Goal: Information Seeking & Learning: Learn about a topic

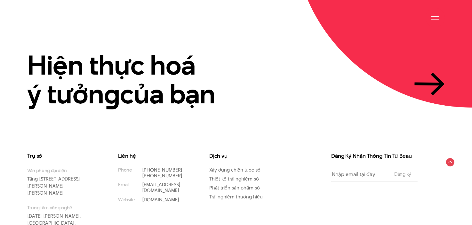
scroll to position [1494, 0]
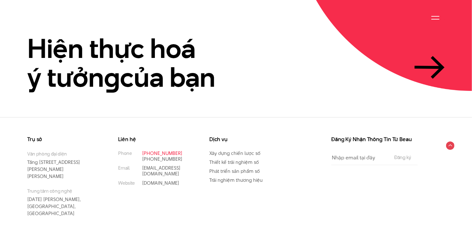
drag, startPoint x: 182, startPoint y: 140, endPoint x: 142, endPoint y: 142, distance: 40.1
click at [142, 151] on p "[PHONE_NUMBER]" at bounding box center [166, 154] width 48 height 6
copy link "[PHONE_NUMBER]"
drag, startPoint x: 184, startPoint y: 147, endPoint x: 142, endPoint y: 148, distance: 41.6
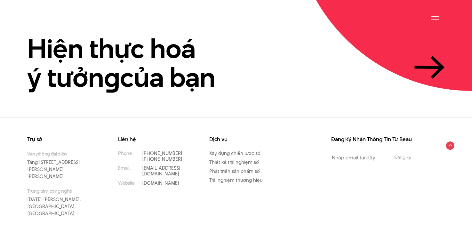
click at [142, 151] on li "Phone (+84) 97 531 9889 (+84) 86 929 1771" at bounding box center [154, 157] width 72 height 12
copy link "[PHONE_NUMBER]"
drag, startPoint x: 180, startPoint y: 141, endPoint x: 142, endPoint y: 142, distance: 38.4
click at [142, 151] on p "[PHONE_NUMBER]" at bounding box center [166, 154] width 48 height 6
copy link "[PHONE_NUMBER]"
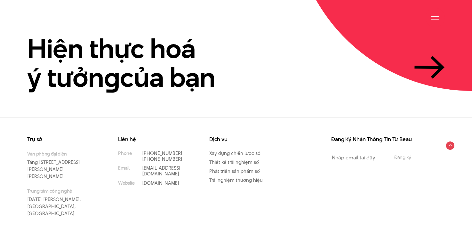
click at [192, 117] on div "Trụ sở Văn phòng đại diện Tầng 5, 33 Giang Văn Minh, Kim Mã, Ba Đình, Hà Nội Tr…" at bounding box center [236, 175] width 472 height 116
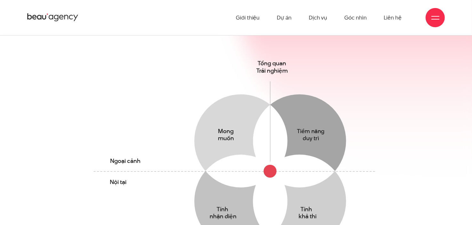
scroll to position [0, 0]
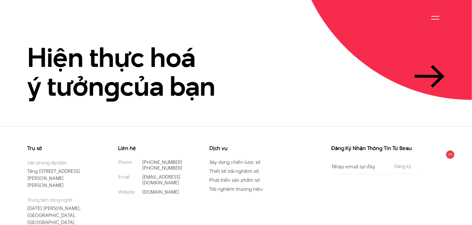
scroll to position [1494, 0]
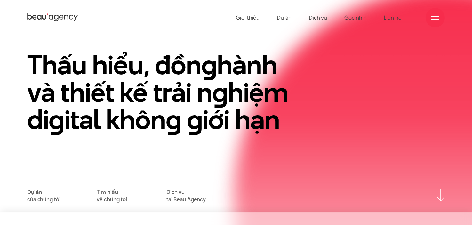
scroll to position [4, 0]
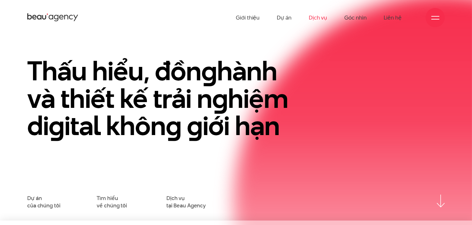
click at [319, 17] on link "Dịch vụ" at bounding box center [318, 17] width 18 height 35
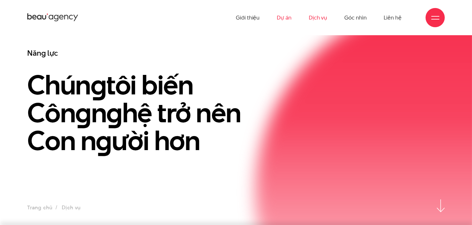
click at [291, 18] on link "Dự án" at bounding box center [284, 17] width 15 height 35
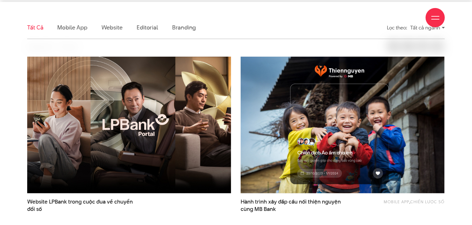
scroll to position [178, 0]
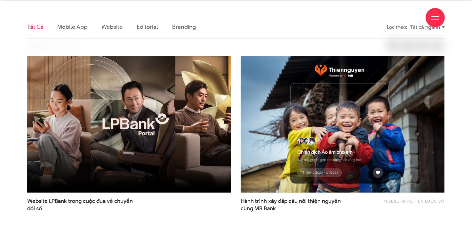
click at [186, 27] on div "Giới thiệu Dự án Dịch vụ Góc nhìn Liên hệ" at bounding box center [236, 17] width 418 height 35
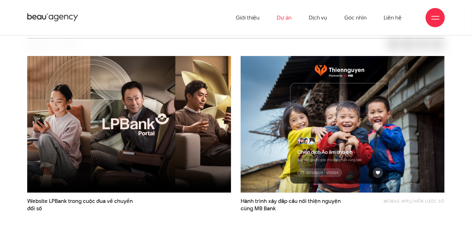
scroll to position [120, 0]
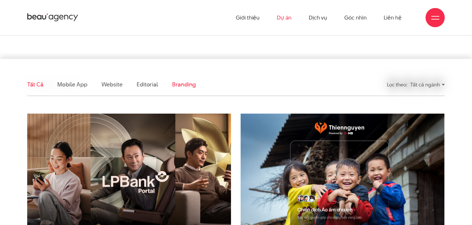
click at [183, 86] on link "Branding" at bounding box center [184, 84] width 24 height 8
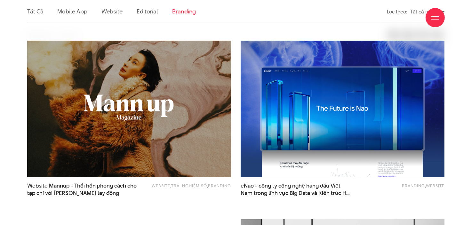
click at [155, 79] on img at bounding box center [129, 109] width 225 height 150
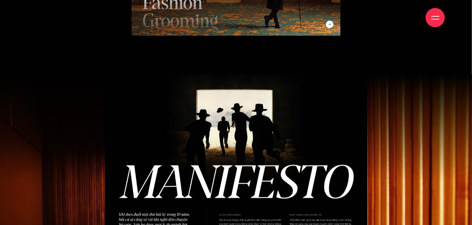
scroll to position [1444, 0]
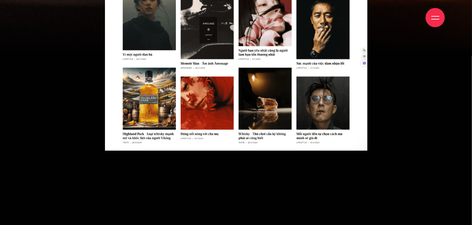
scroll to position [3140, 0]
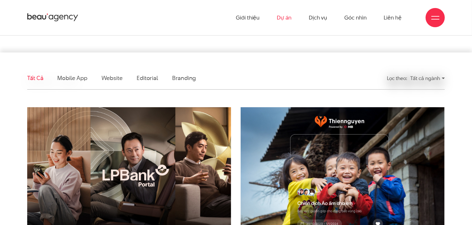
scroll to position [123, 0]
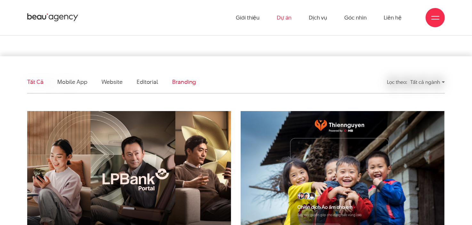
click at [189, 81] on link "Branding" at bounding box center [184, 82] width 24 height 8
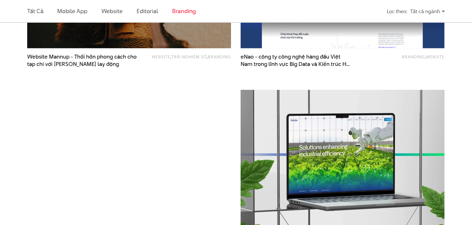
scroll to position [474, 0]
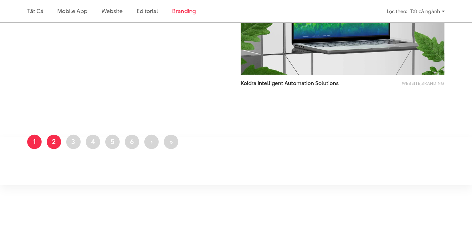
click at [48, 138] on link "Trang 2" at bounding box center [54, 142] width 14 height 14
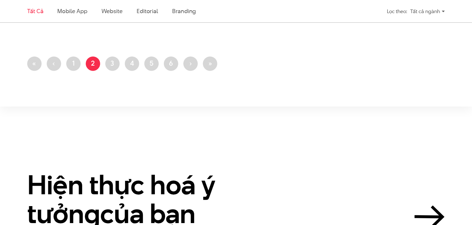
scroll to position [1420, 0]
